Goal: Task Accomplishment & Management: Manage account settings

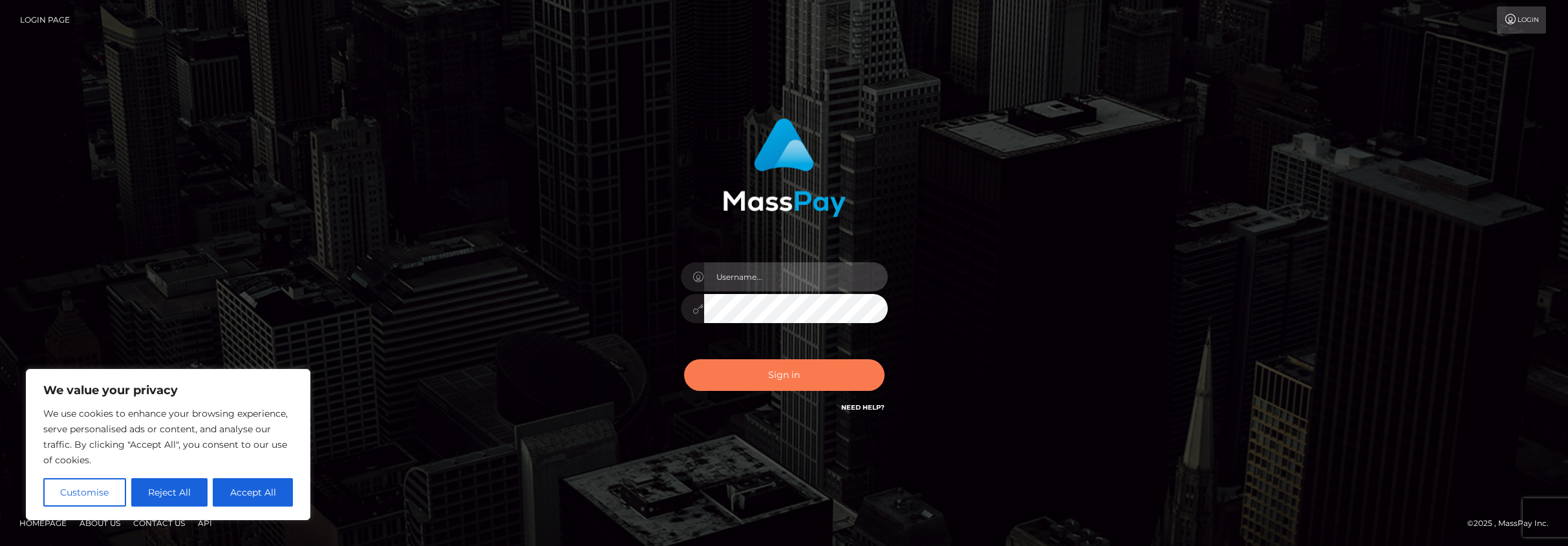
type input "brent.goodwin"
click at [770, 371] on button "Sign in" at bounding box center [784, 375] width 200 height 32
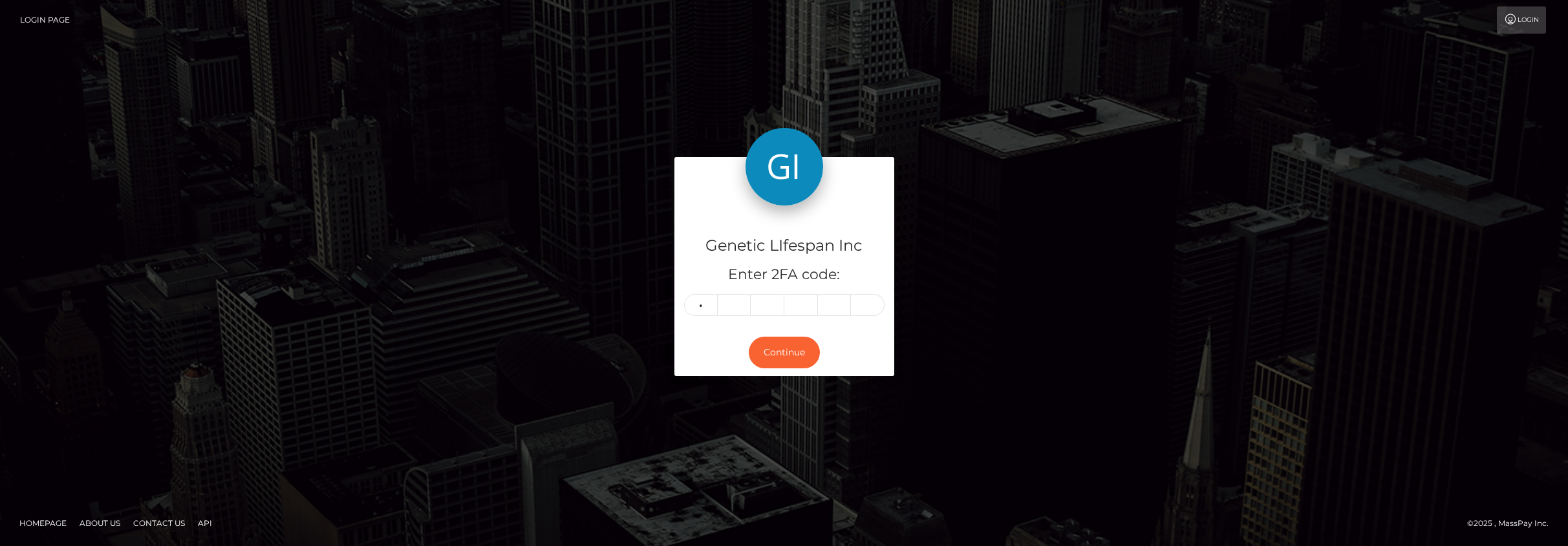
type input "8"
type input "9"
type input "6"
type input "1"
type input "8"
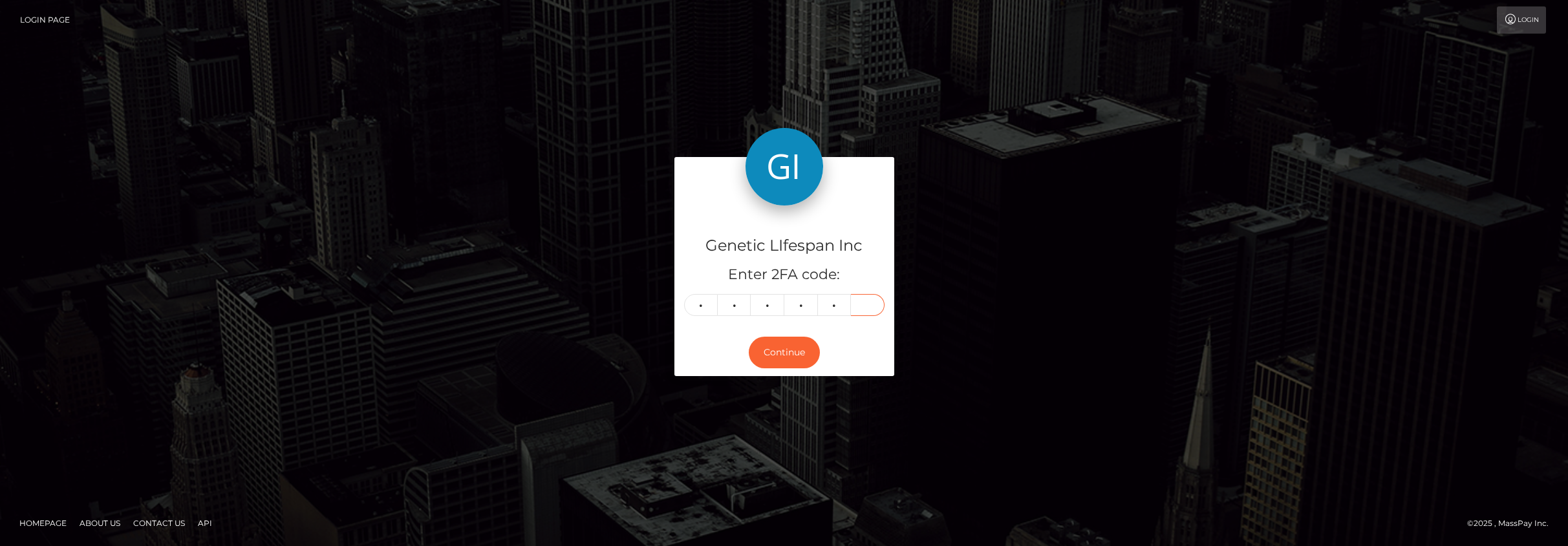
type input "2"
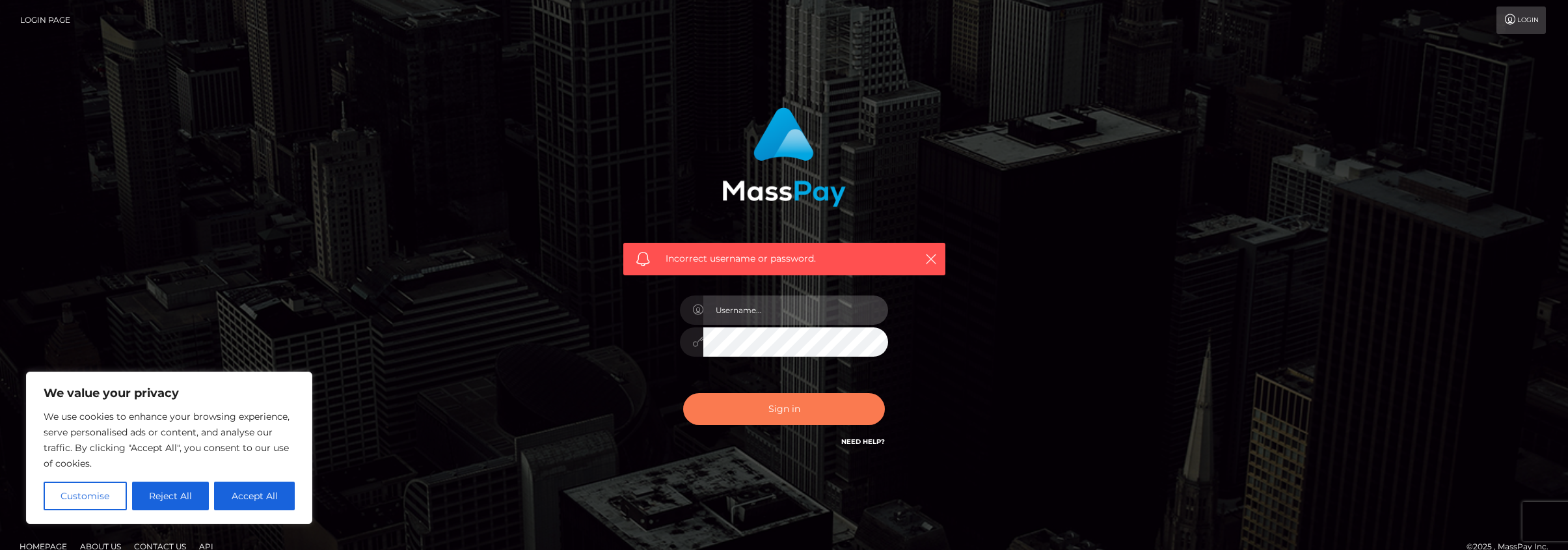
type input "brent.goodwin"
click at [774, 407] on button "Sign in" at bounding box center [784, 409] width 201 height 32
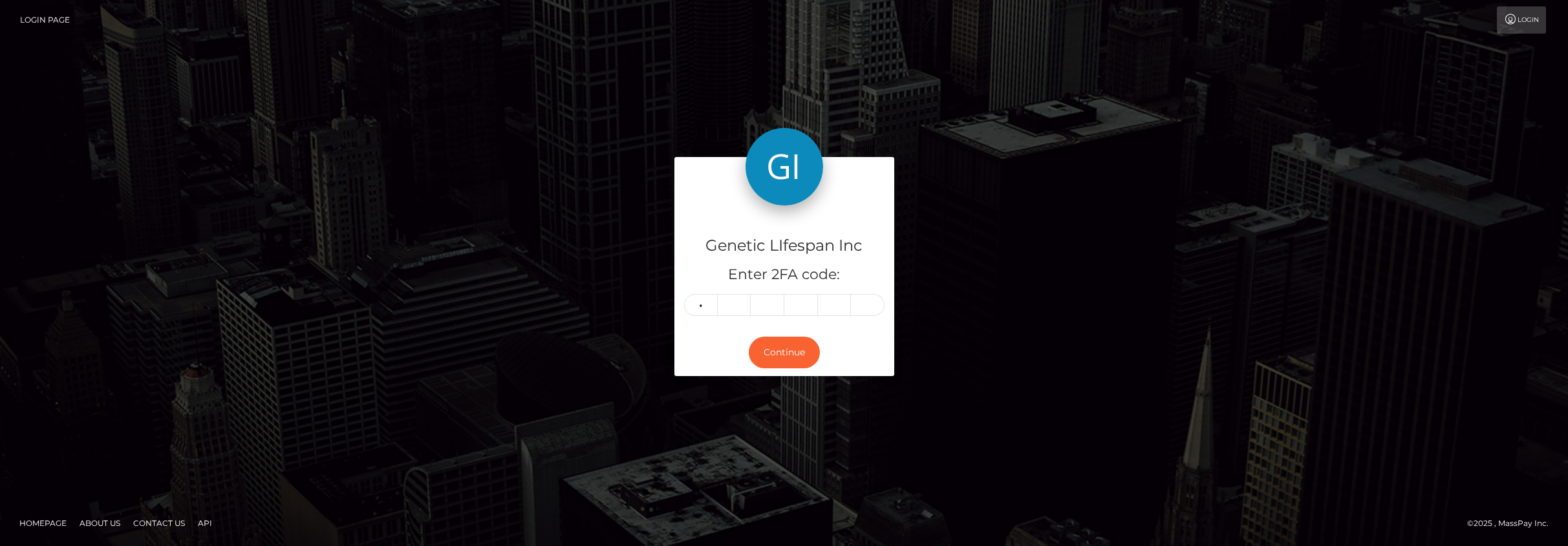
type input "8"
type input "9"
type input "4"
type input "1"
type input "8"
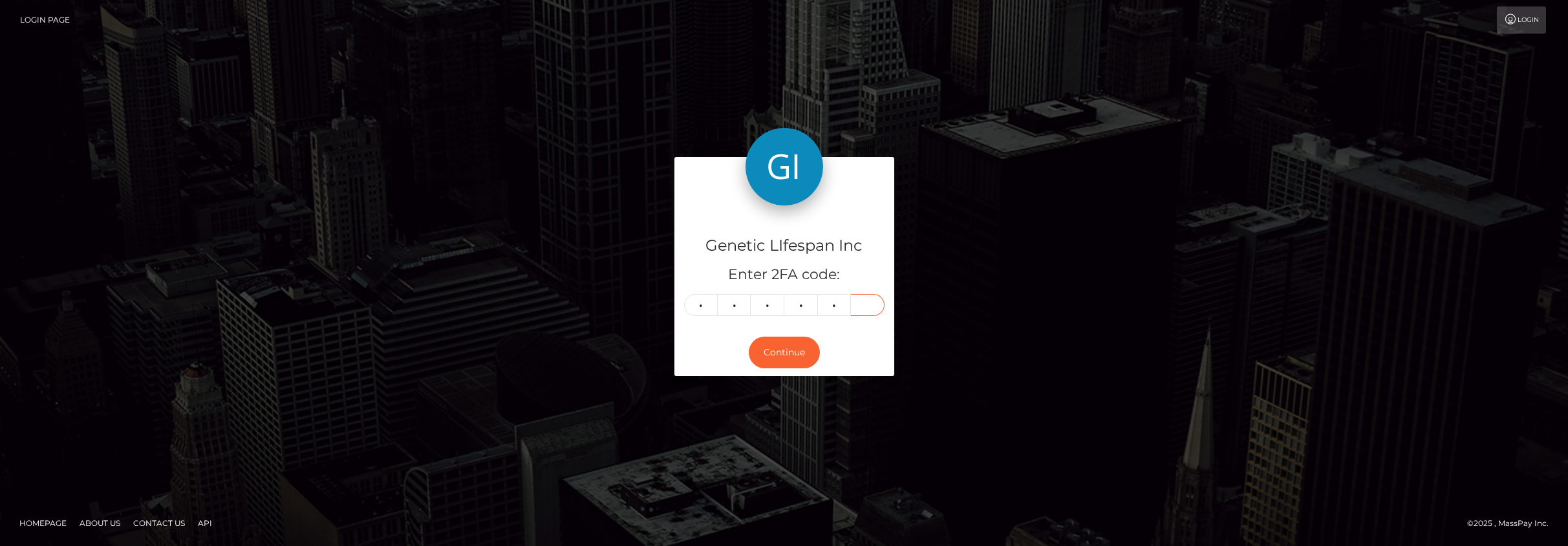
type input "2"
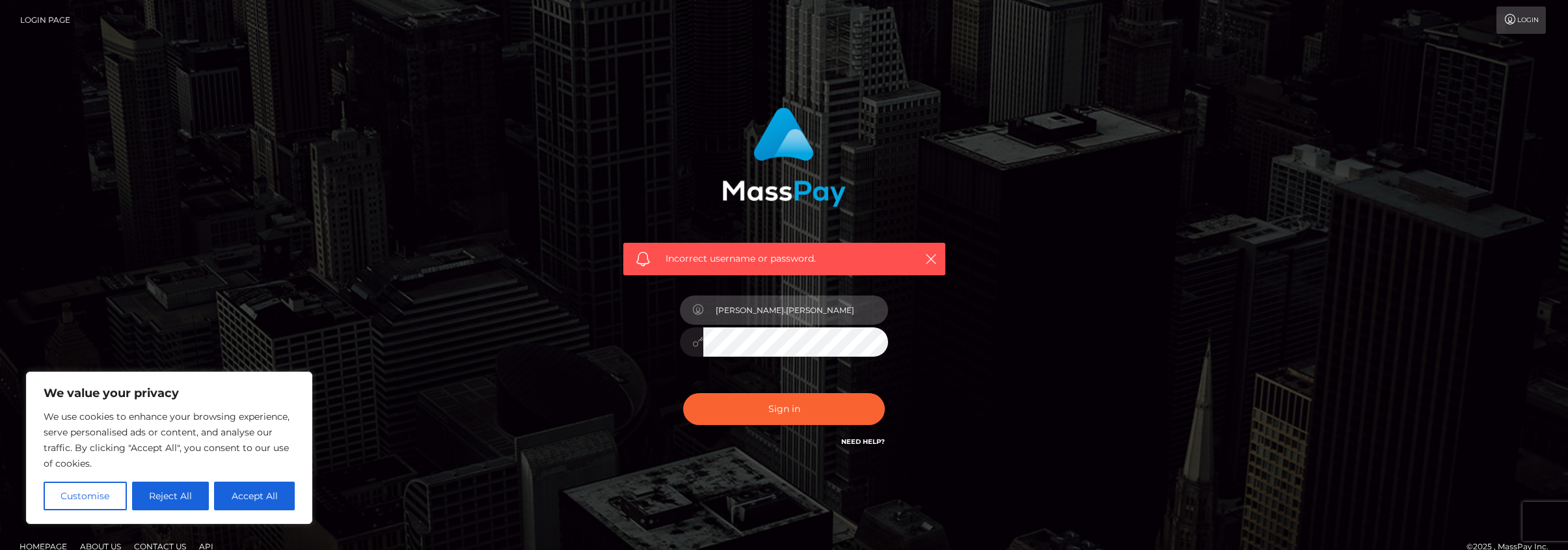
click at [776, 309] on input "brent.goodwin" at bounding box center [795, 310] width 184 height 30
type input "brent.goodwin@geneticlifespan.com"
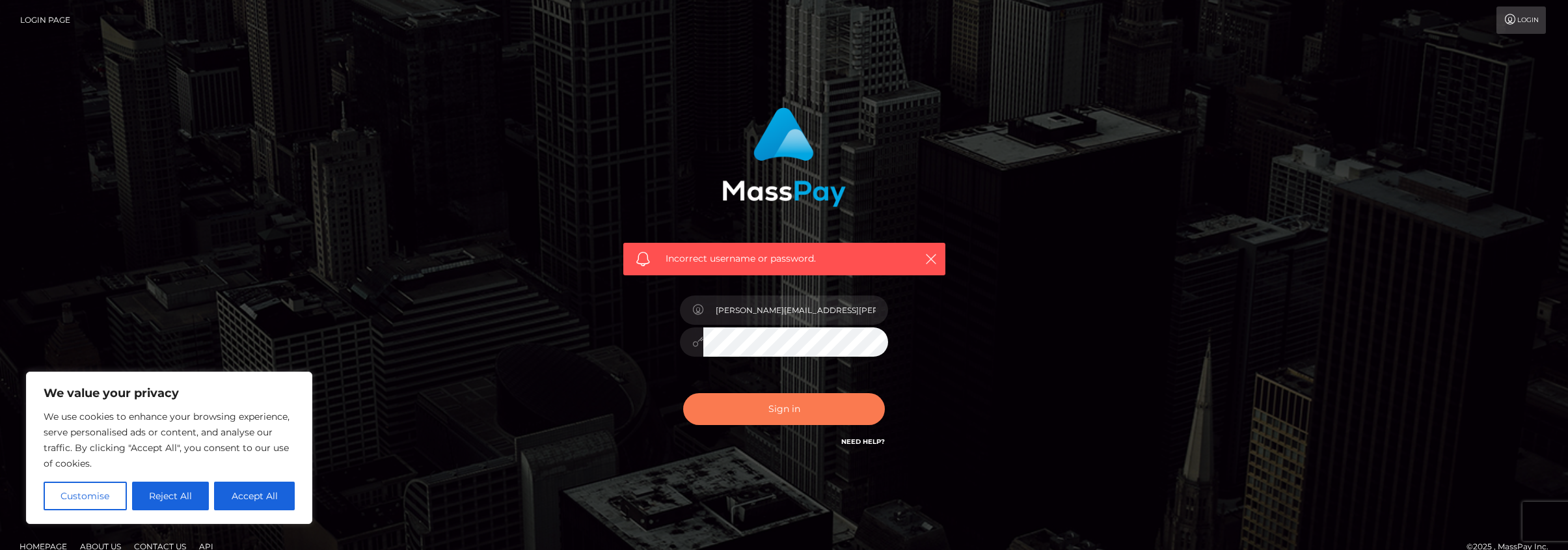
click at [770, 403] on button "Sign in" at bounding box center [784, 409] width 201 height 32
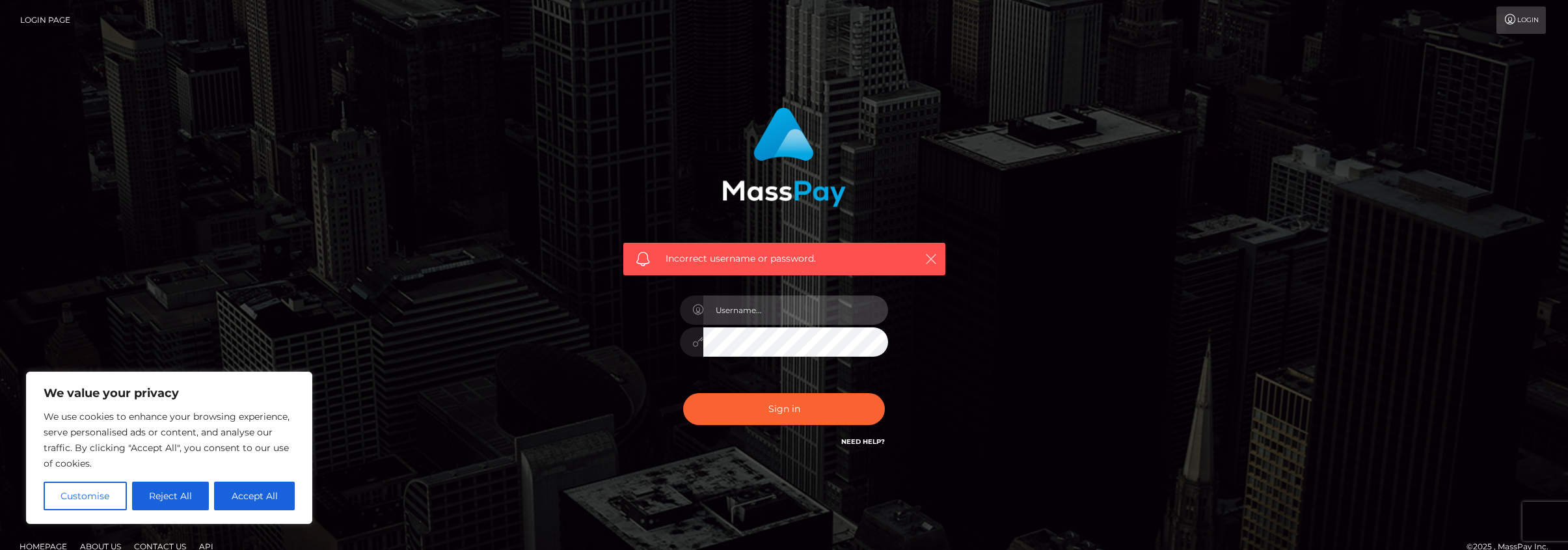
type input "[PERSON_NAME].[PERSON_NAME]"
click at [927, 253] on icon "button" at bounding box center [930, 259] width 13 height 13
click at [929, 254] on icon "button" at bounding box center [930, 259] width 13 height 13
click at [784, 305] on input "[PERSON_NAME].[PERSON_NAME]" at bounding box center [795, 310] width 184 height 30
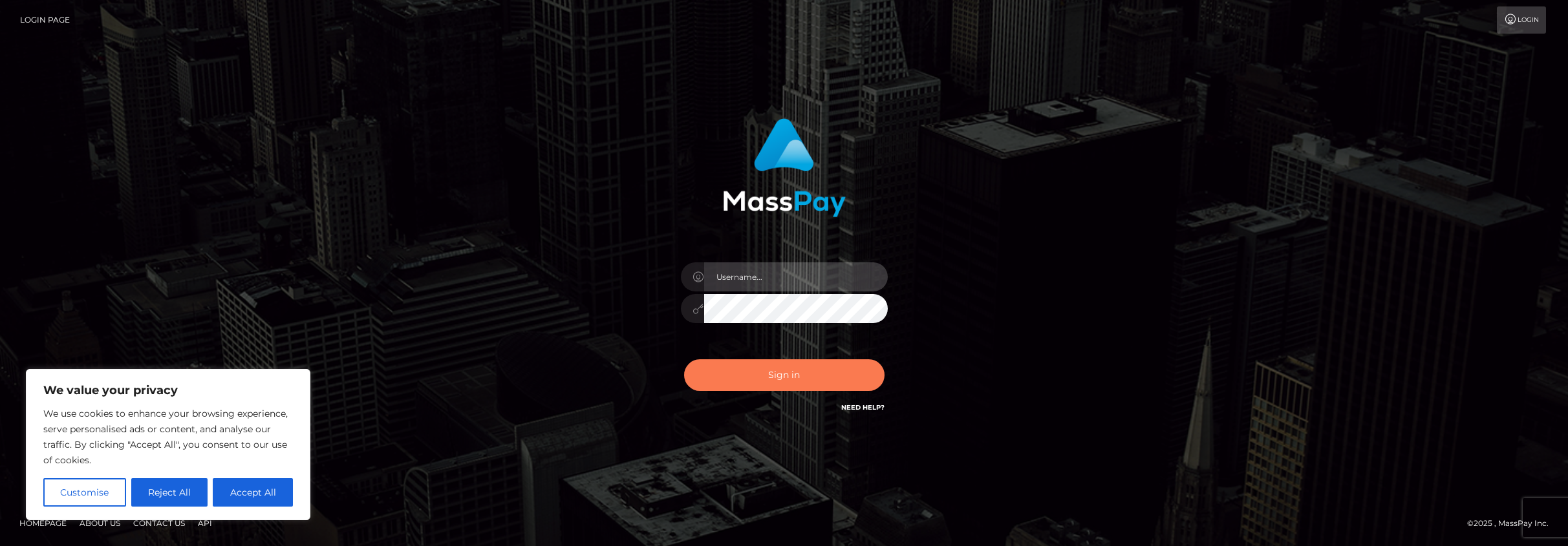
type input "[PERSON_NAME].[PERSON_NAME]"
click at [784, 370] on button "Sign in" at bounding box center [784, 375] width 200 height 32
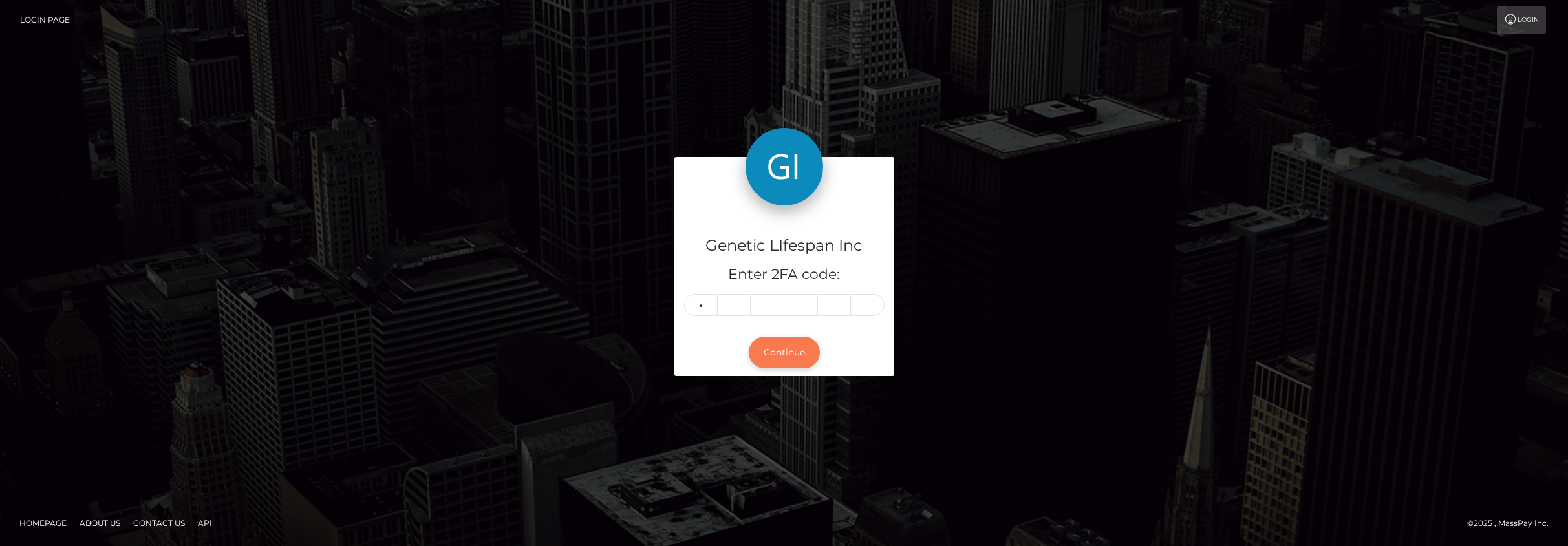
type input "3"
type input "0"
type input "3"
type input "6"
type input "2"
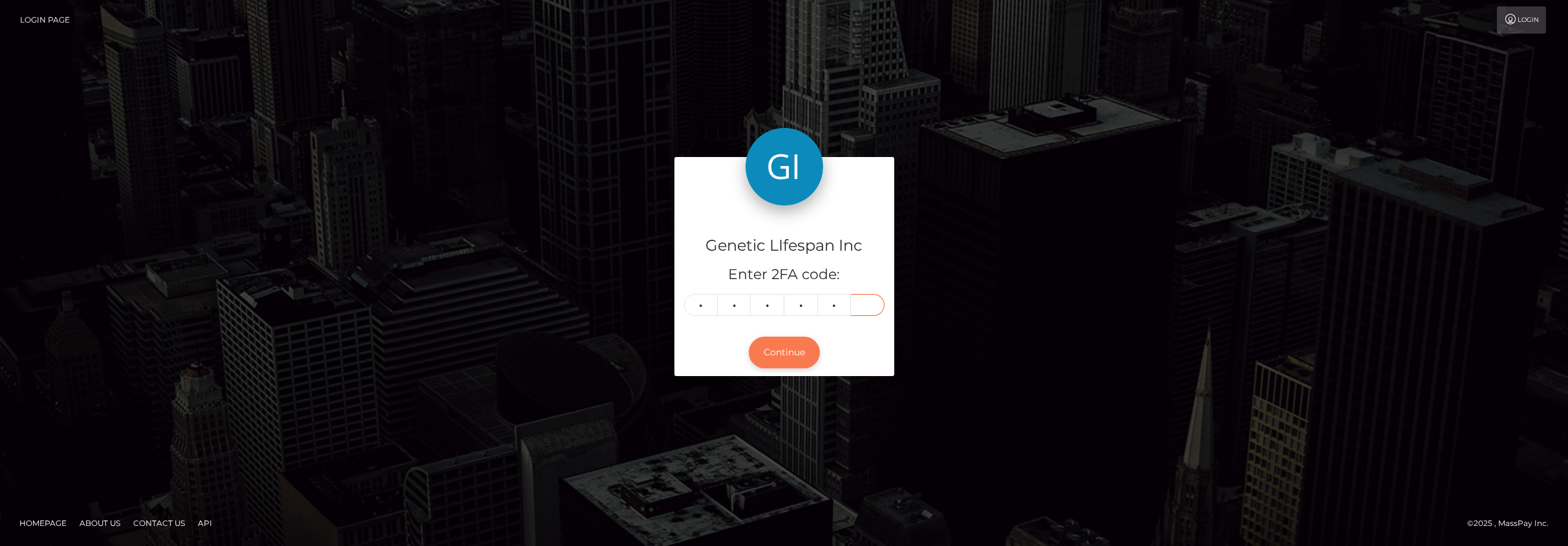
type input "4"
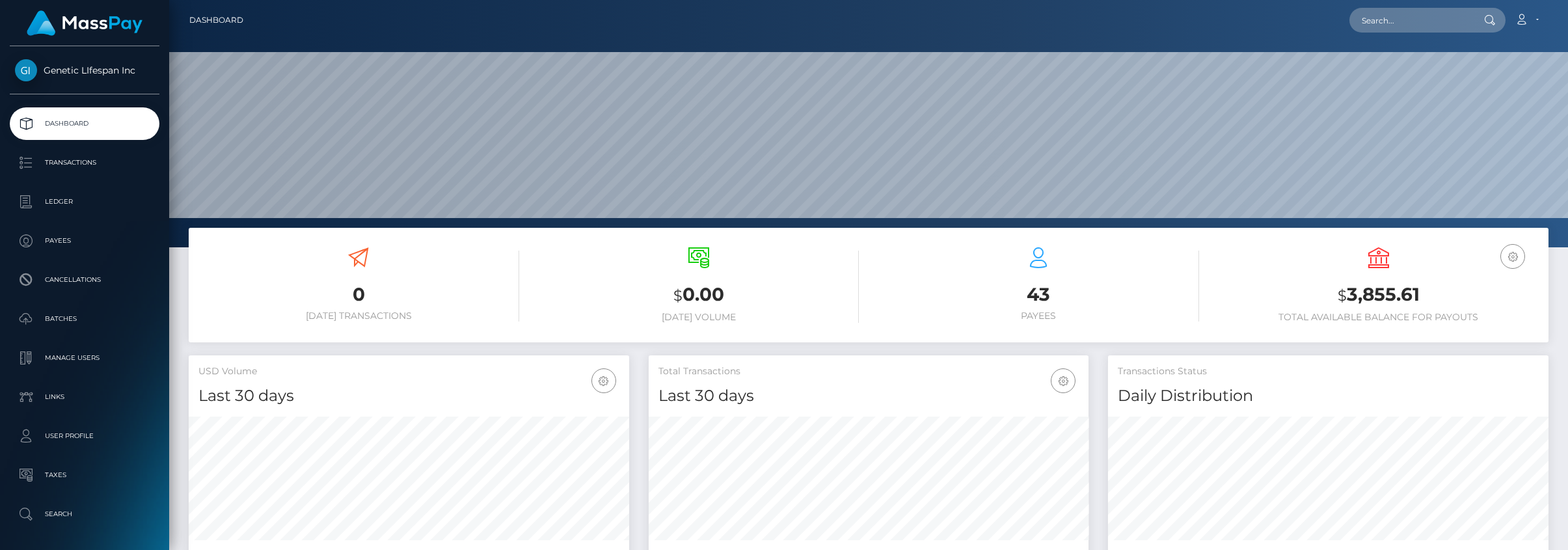
scroll to position [231, 440]
click at [55, 240] on p "Payees" at bounding box center [84, 241] width 139 height 20
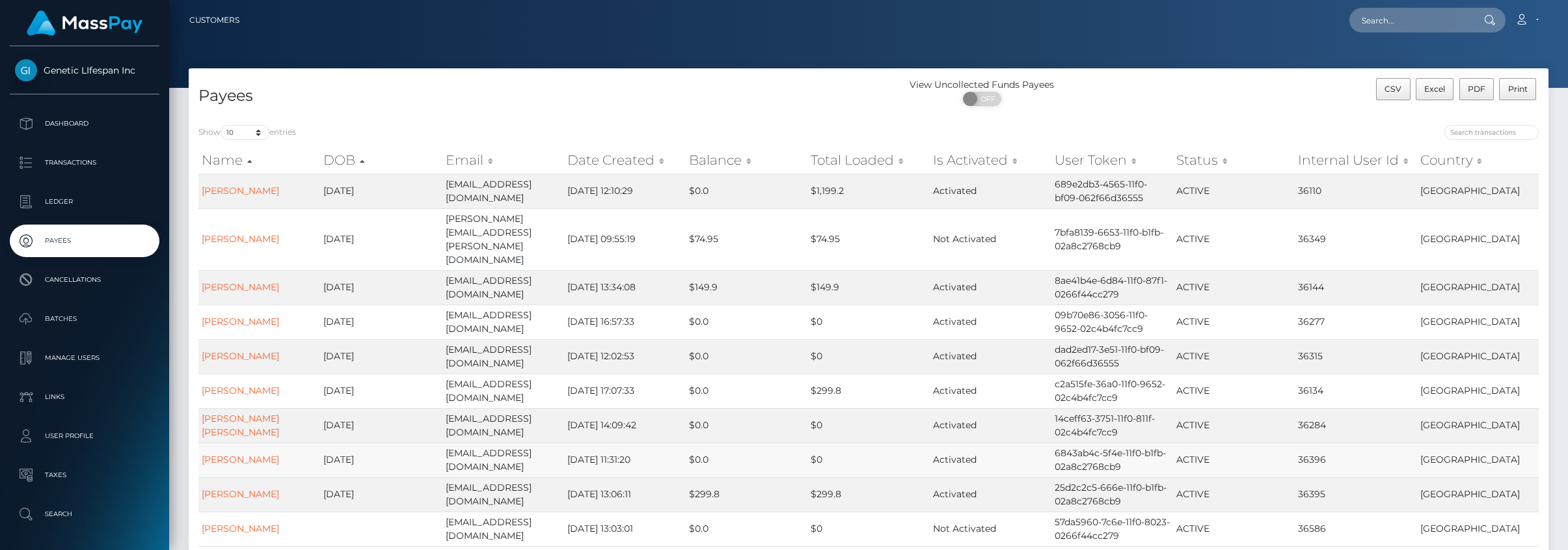
scroll to position [99, 0]
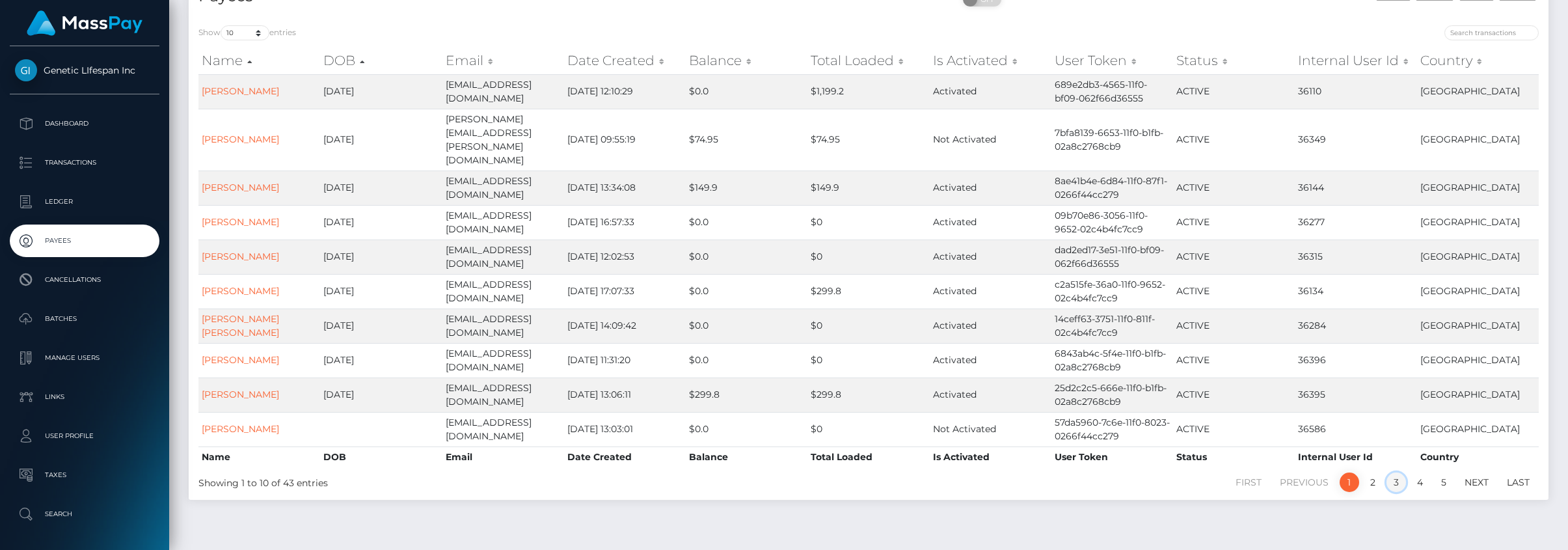
click at [1400, 472] on link "3" at bounding box center [1396, 482] width 20 height 20
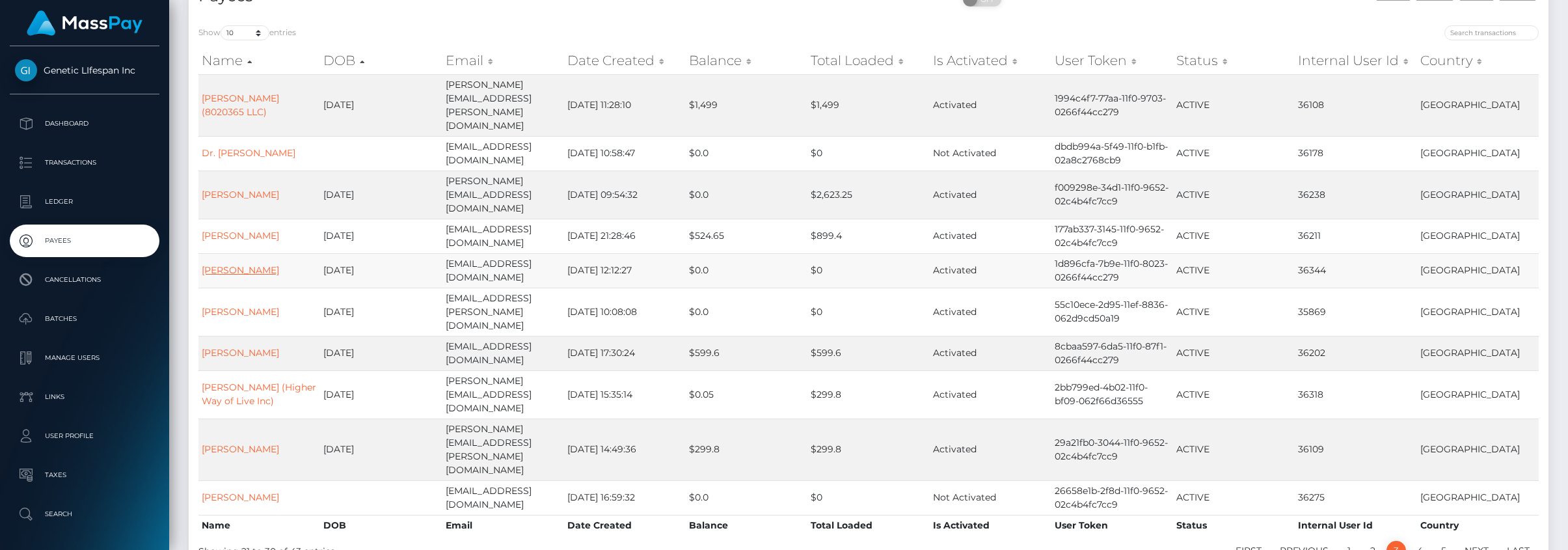
click at [245, 264] on link "STEPHEN JACOBS" at bounding box center [240, 270] width 77 height 12
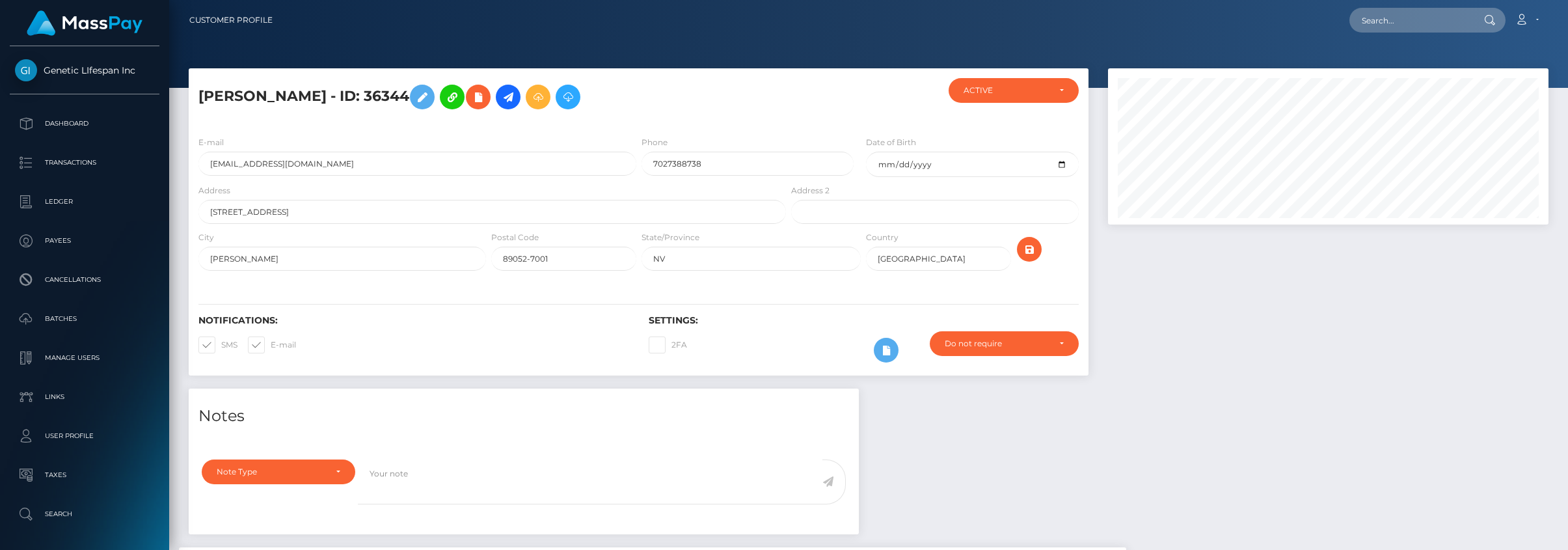
scroll to position [650660, 650174]
drag, startPoint x: 334, startPoint y: 163, endPoint x: 170, endPoint y: 163, distance: 164.0
paste input "stephenjacobs"
type input "[EMAIL_ADDRESS][DOMAIN_NAME]"
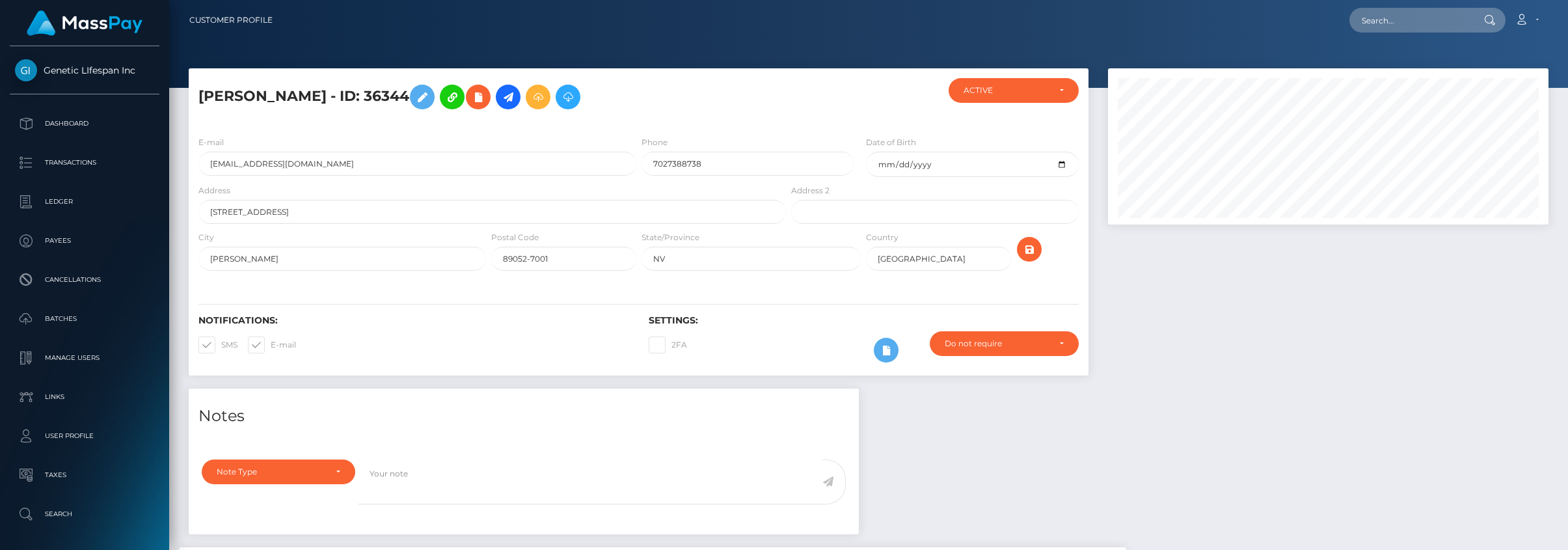
click at [323, 127] on div "E-mail [EMAIL_ADDRESS][DOMAIN_NAME] Phone 7027388738 Date of Birth [DATE] NV" at bounding box center [638, 204] width 900 height 159
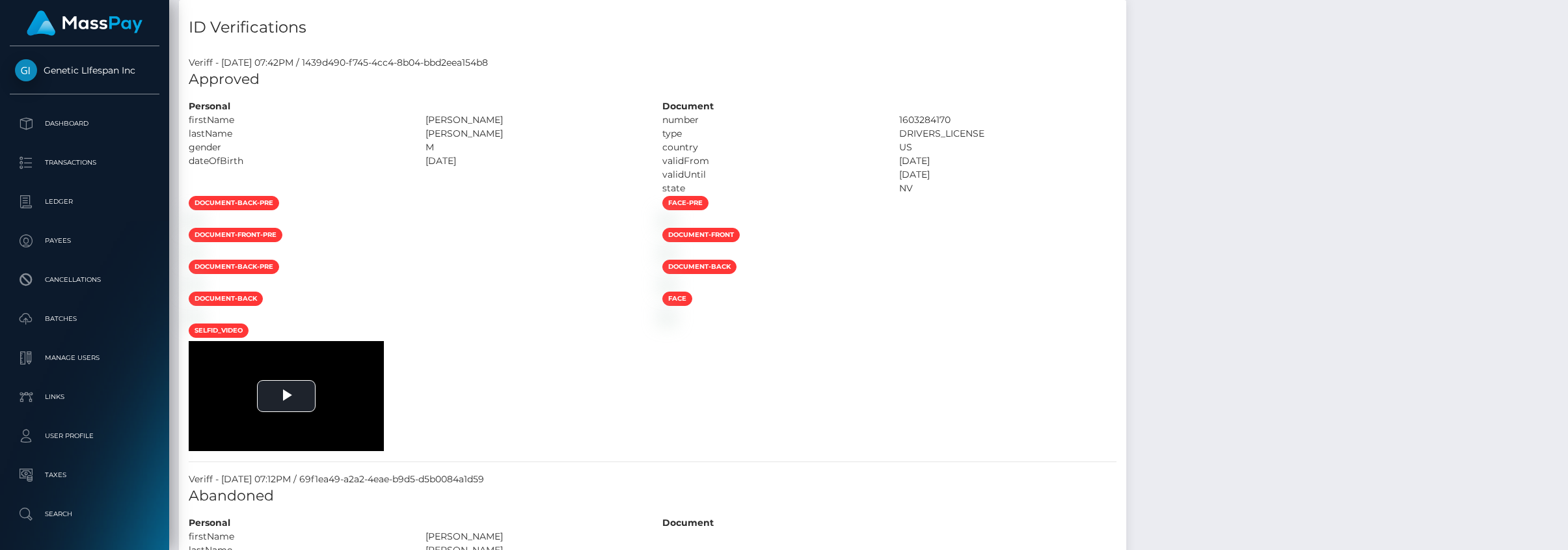
scroll to position [0, 0]
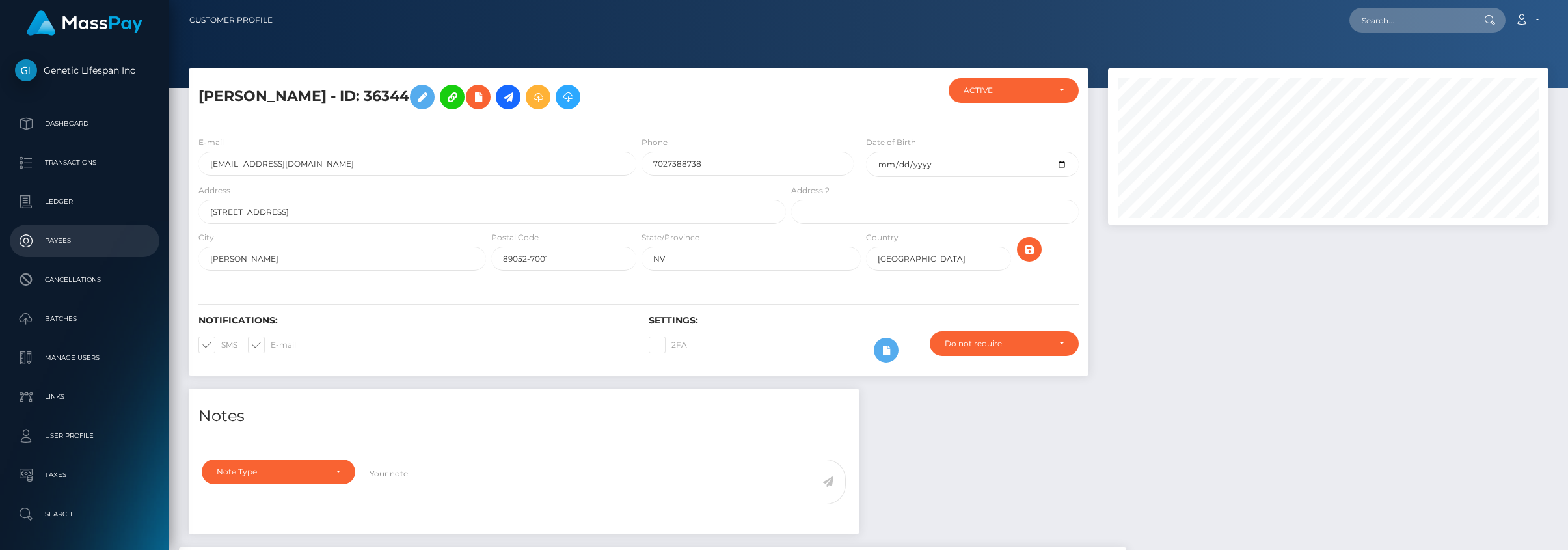
click at [51, 234] on p "Payees" at bounding box center [84, 241] width 139 height 20
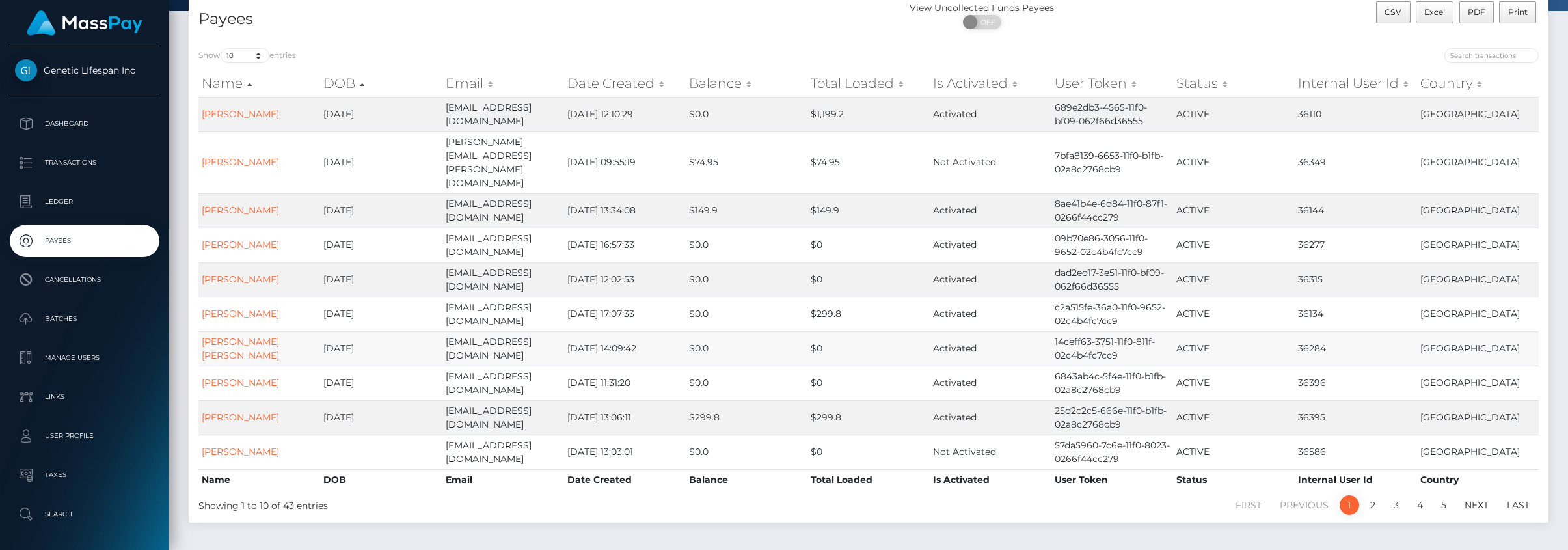
scroll to position [99, 0]
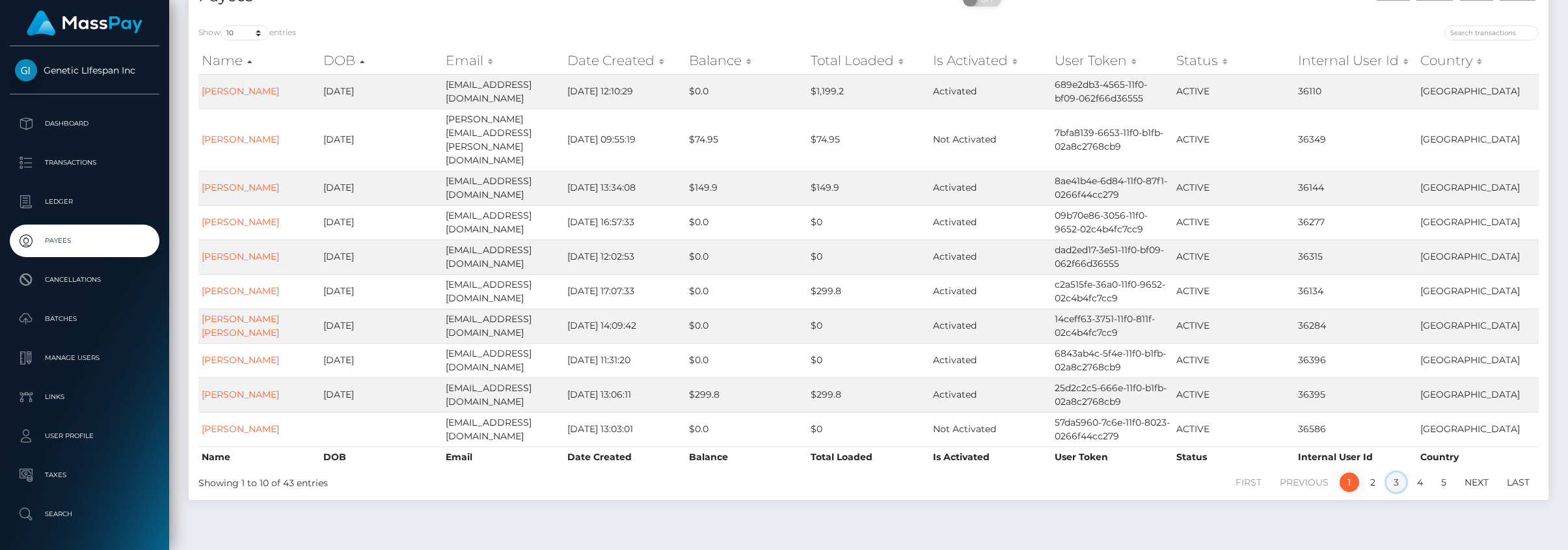
click at [1397, 472] on link "3" at bounding box center [1396, 482] width 20 height 20
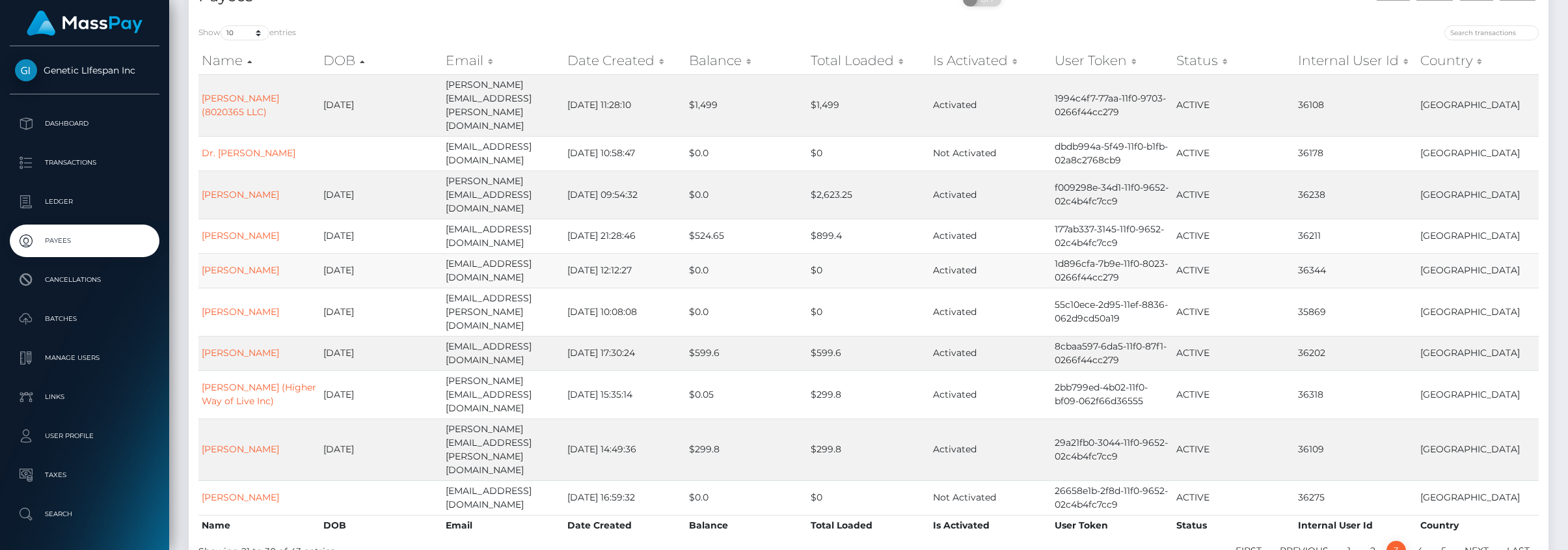
click at [241, 254] on td "STEPHEN JACOBS" at bounding box center [260, 271] width 122 height 35
click at [239, 264] on link "STEPHEN JACOBS" at bounding box center [240, 270] width 77 height 12
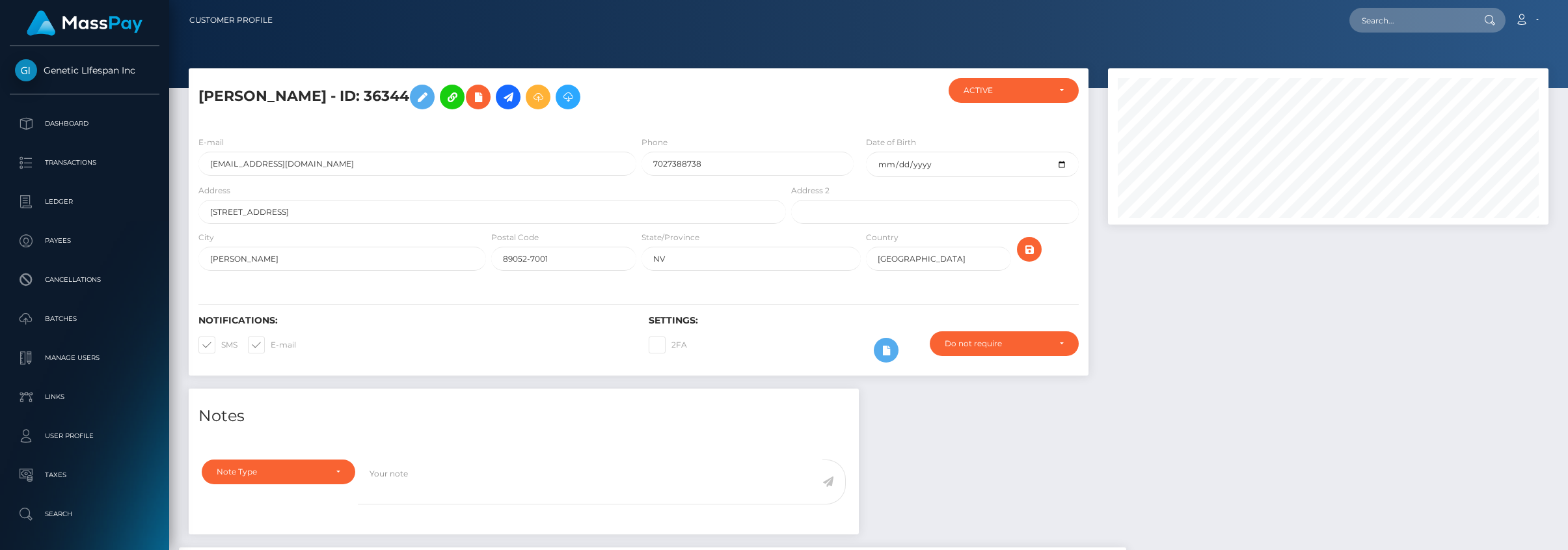
scroll to position [650660, 650174]
drag, startPoint x: 343, startPoint y: 168, endPoint x: 166, endPoint y: 147, distance: 178.2
click at [108, 151] on div "Genetic LIfespan Inc Dashboard Transactions Ledger Payees Batches" at bounding box center [784, 275] width 1568 height 550
paste input "stephenjacobs"
type input "[EMAIL_ADDRESS][DOMAIN_NAME]"
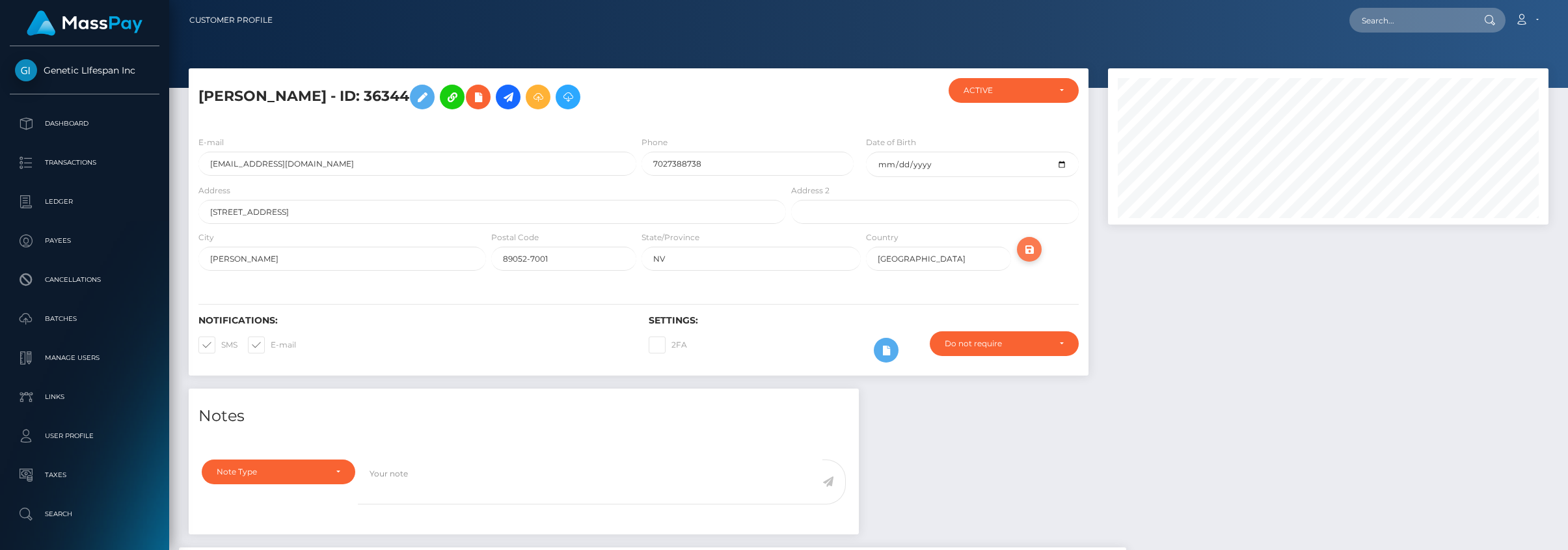
click at [1033, 246] on icon "submit" at bounding box center [1029, 250] width 15 height 16
drag, startPoint x: 352, startPoint y: 167, endPoint x: 168, endPoint y: 167, distance: 184.0
click at [168, 167] on div "Genetic LIfespan Inc Dashboard Transactions Ledger Payees Batches" at bounding box center [784, 275] width 1568 height 550
paste input "stephenjacobs"
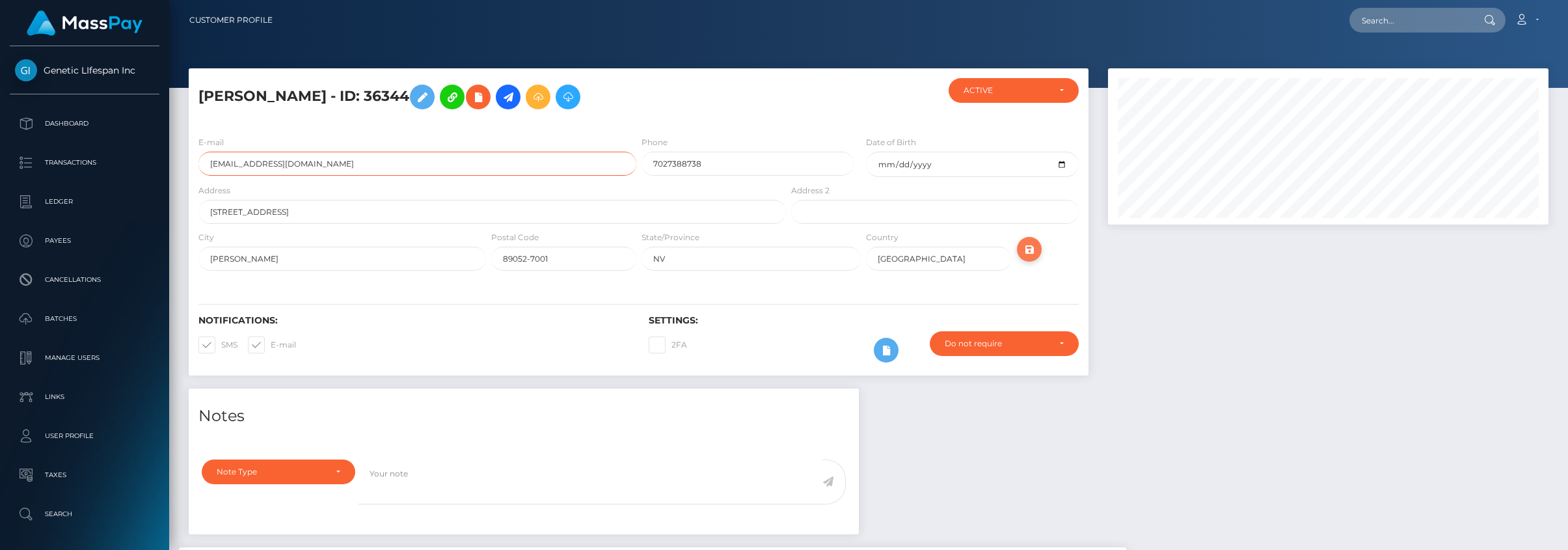
type input "sj@stephenjacobs.com"
click at [1024, 245] on icon "submit" at bounding box center [1029, 250] width 15 height 16
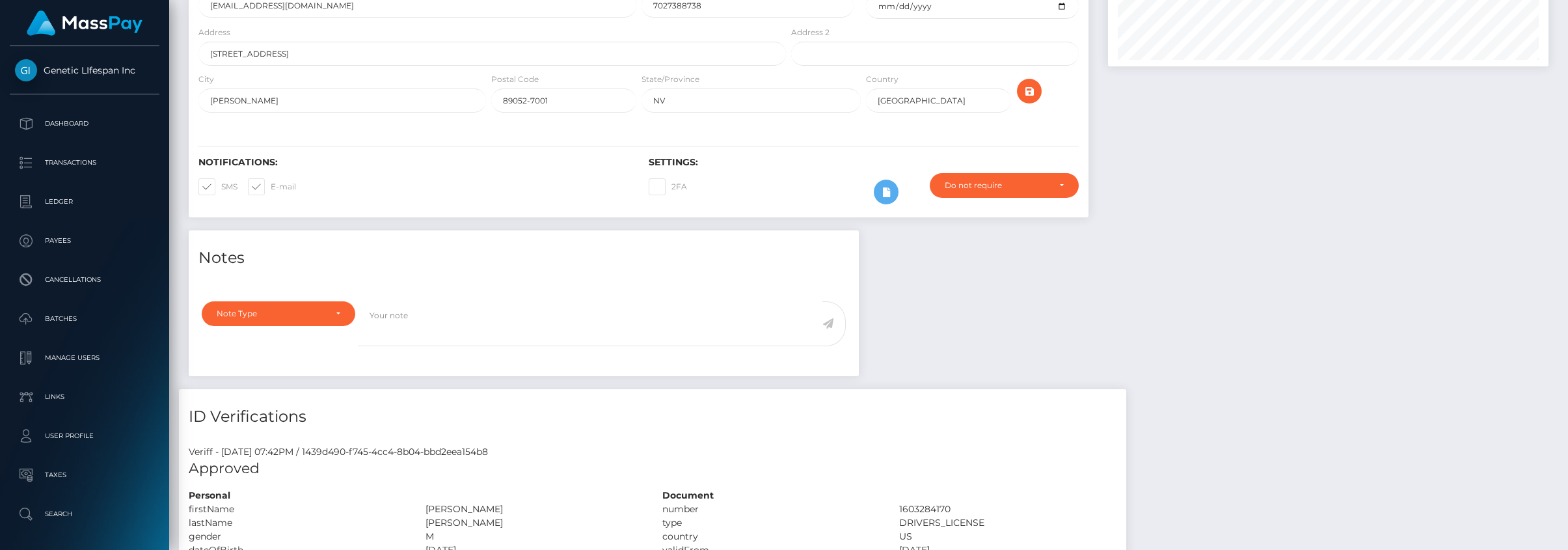
scroll to position [8, 0]
